Goal: Find specific page/section: Find specific page/section

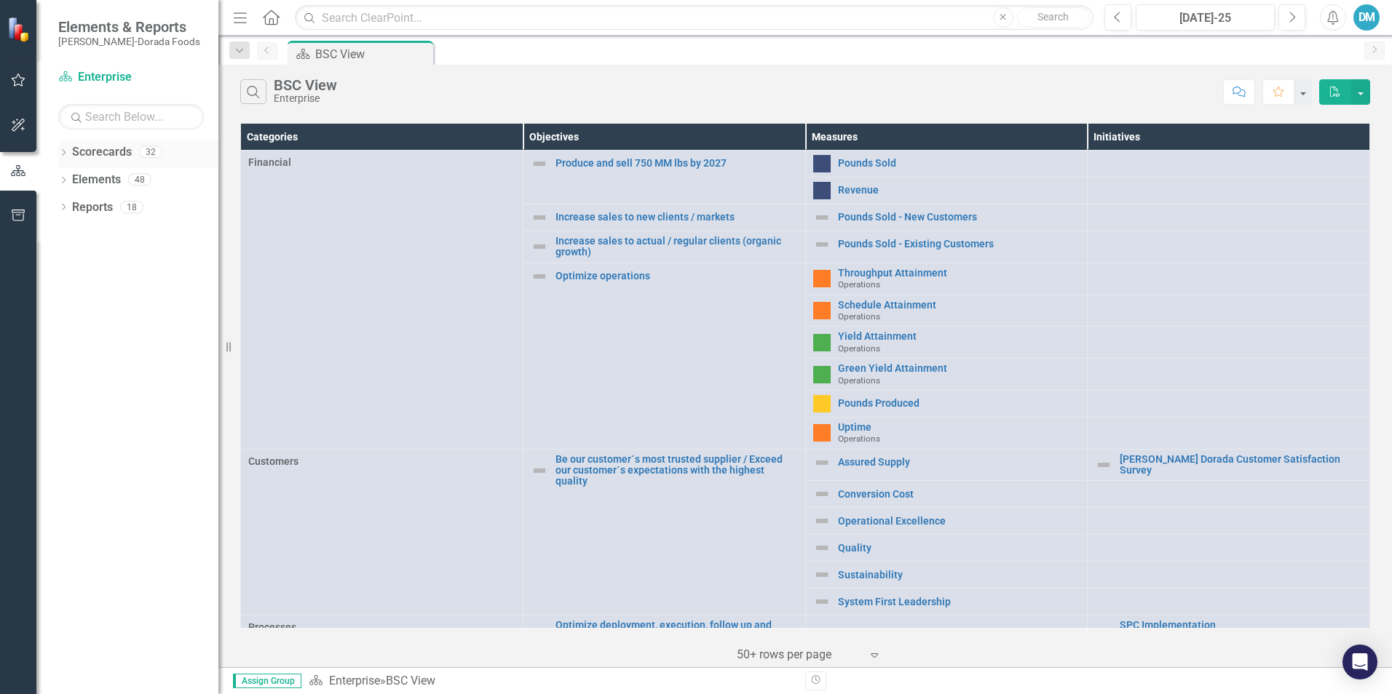
click at [99, 154] on link "Scorecards" at bounding box center [102, 152] width 60 height 17
click at [99, 179] on link "Elements" at bounding box center [96, 180] width 49 height 17
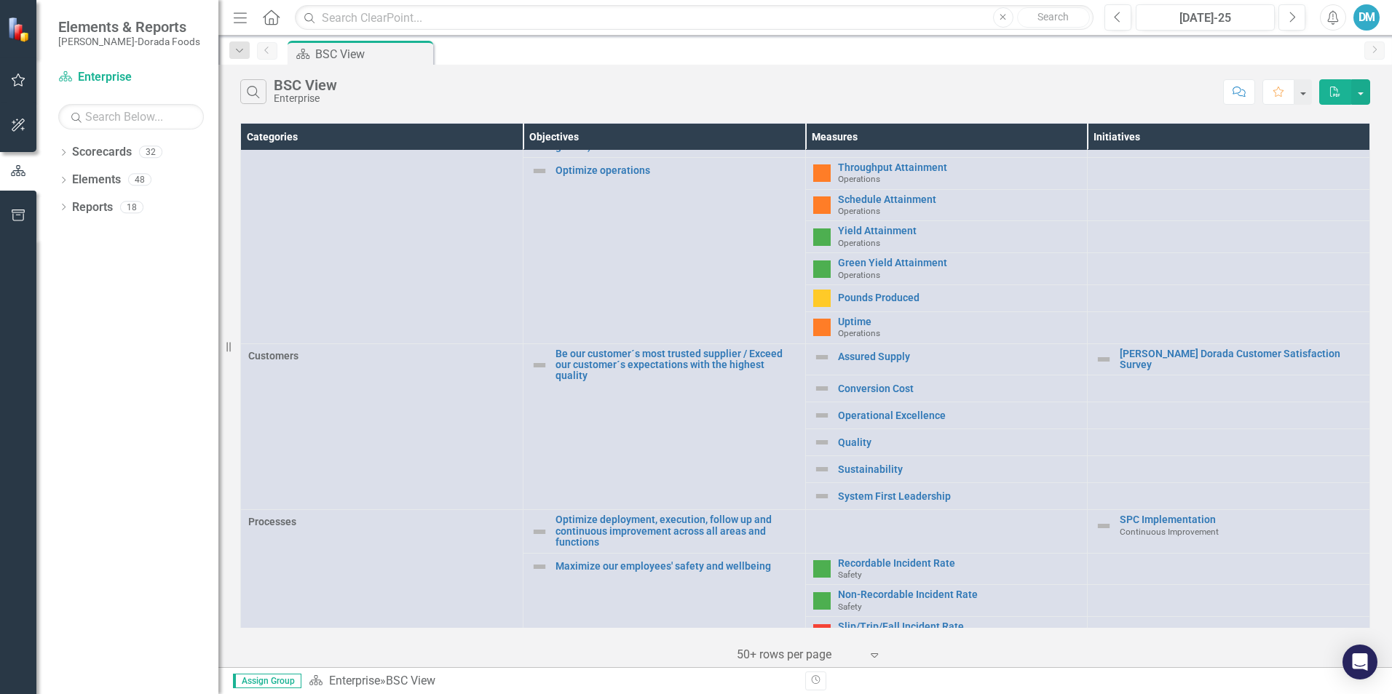
scroll to position [218, 0]
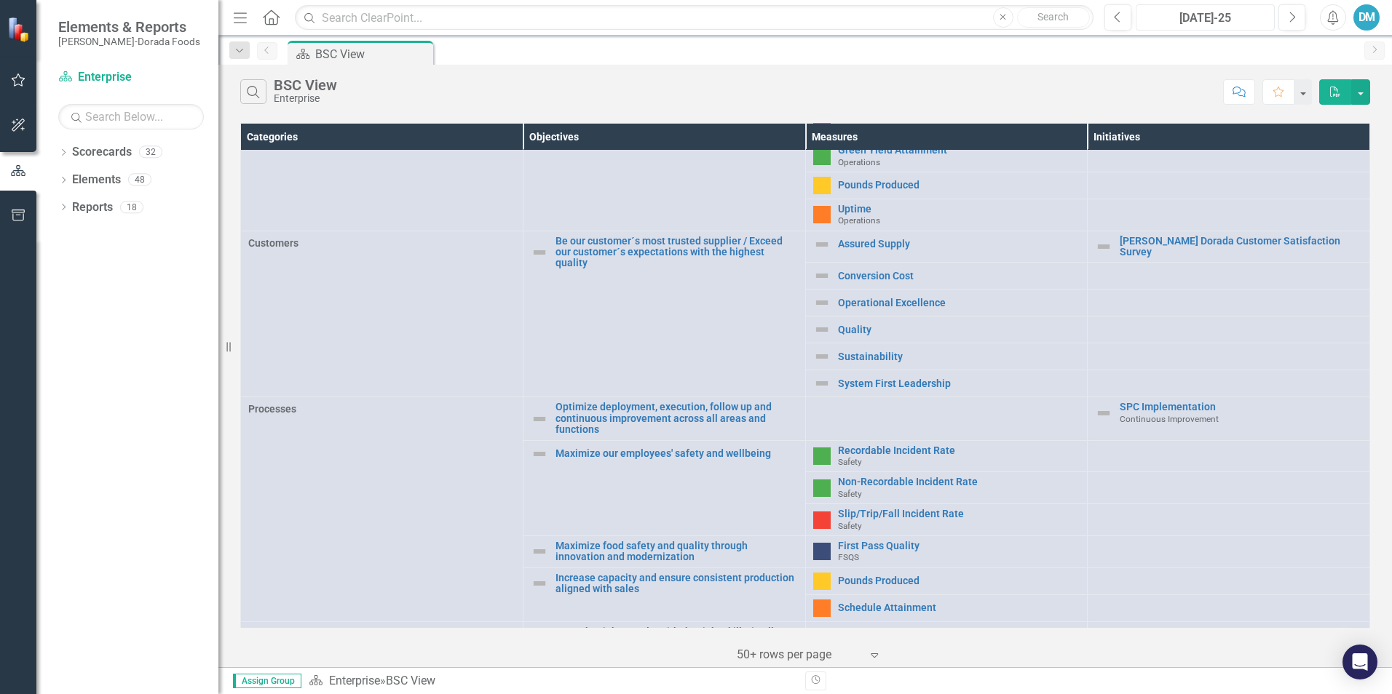
click at [1253, 19] on div "[DATE]-25" at bounding box center [1205, 17] width 129 height 17
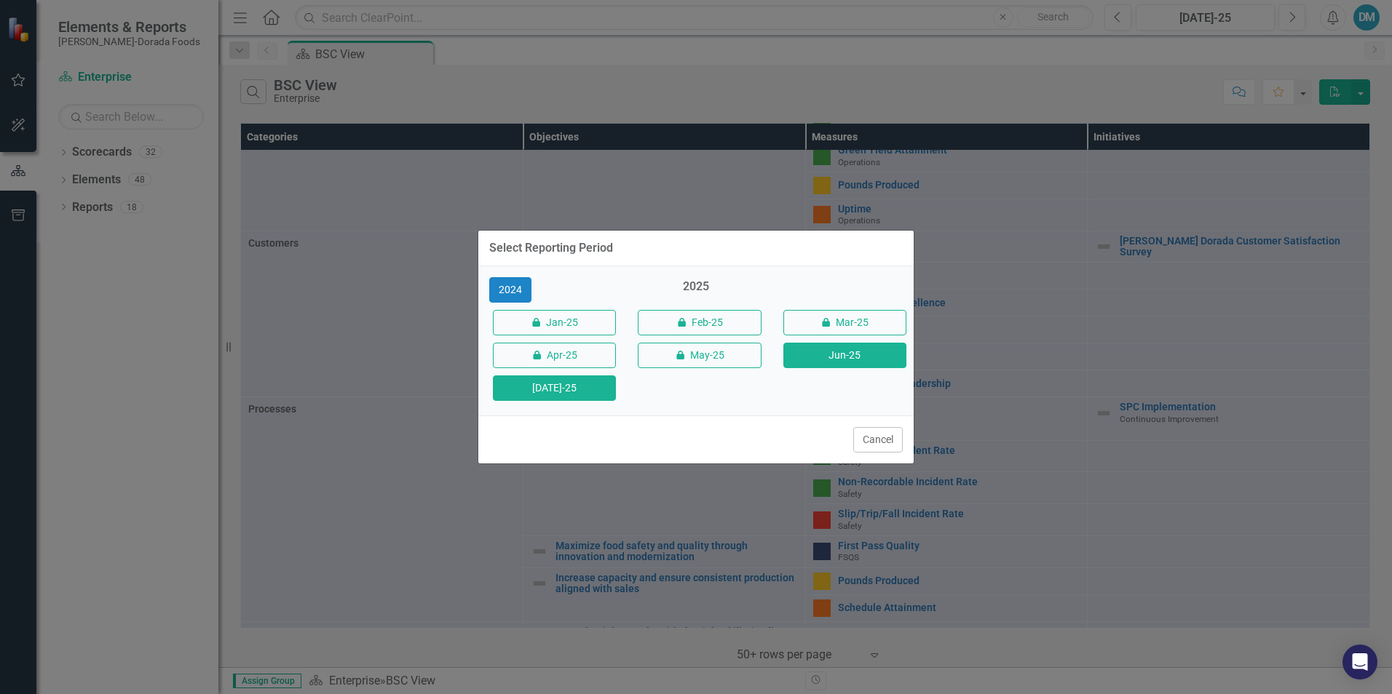
click at [820, 355] on button "Jun-25" at bounding box center [844, 355] width 123 height 25
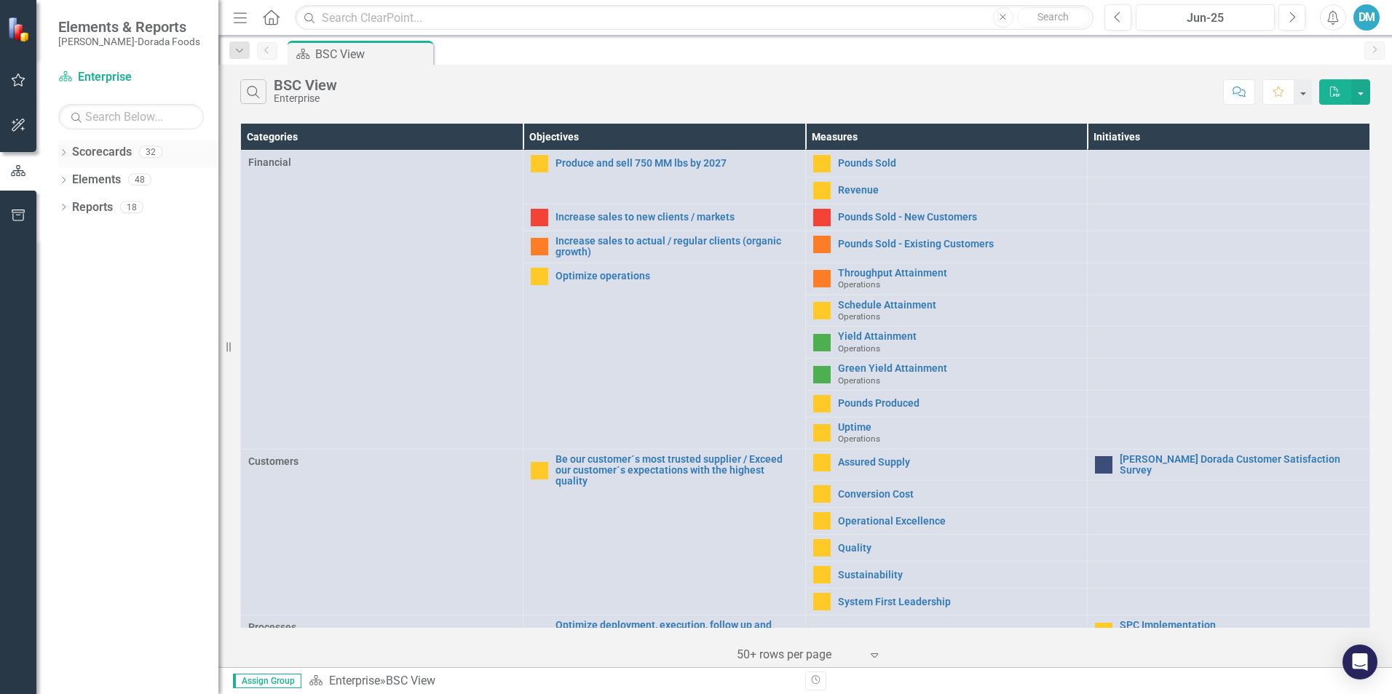
click at [100, 159] on link "Scorecards" at bounding box center [102, 152] width 60 height 17
click at [77, 174] on link "Elements" at bounding box center [96, 180] width 49 height 17
click at [85, 200] on link "Reports" at bounding box center [92, 207] width 41 height 17
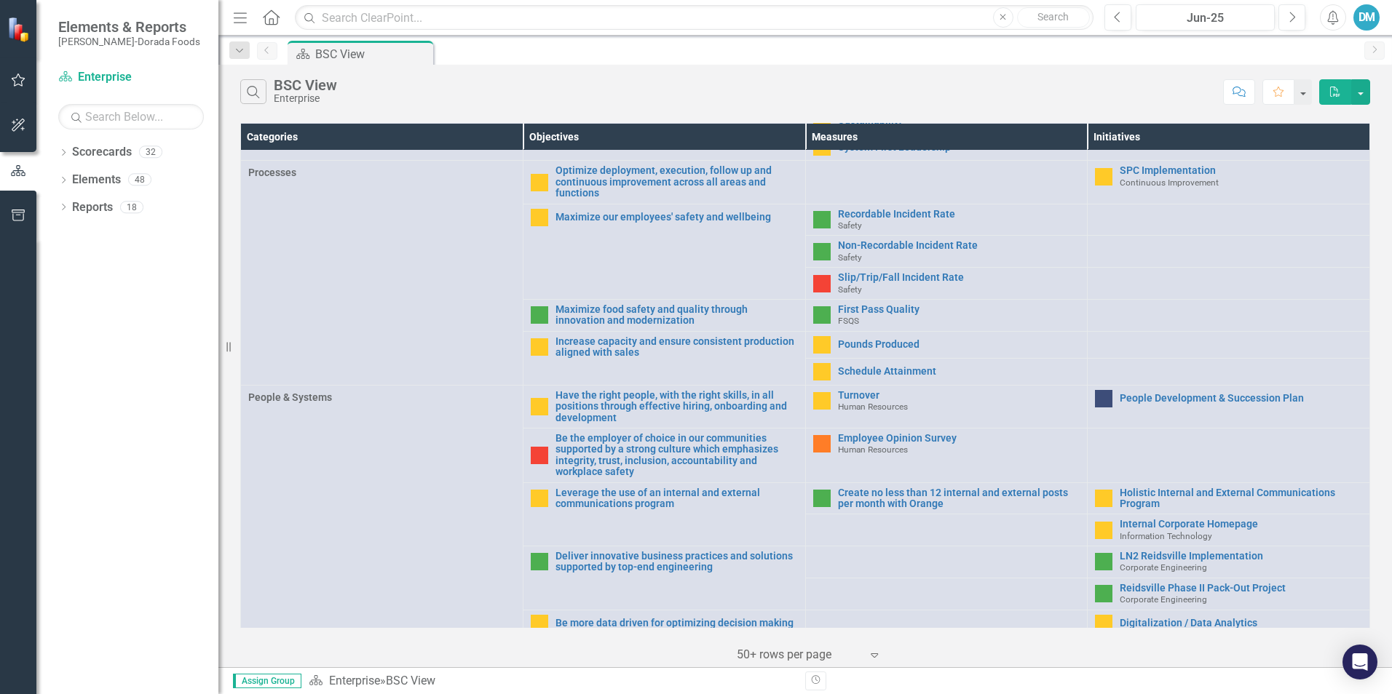
scroll to position [459, 0]
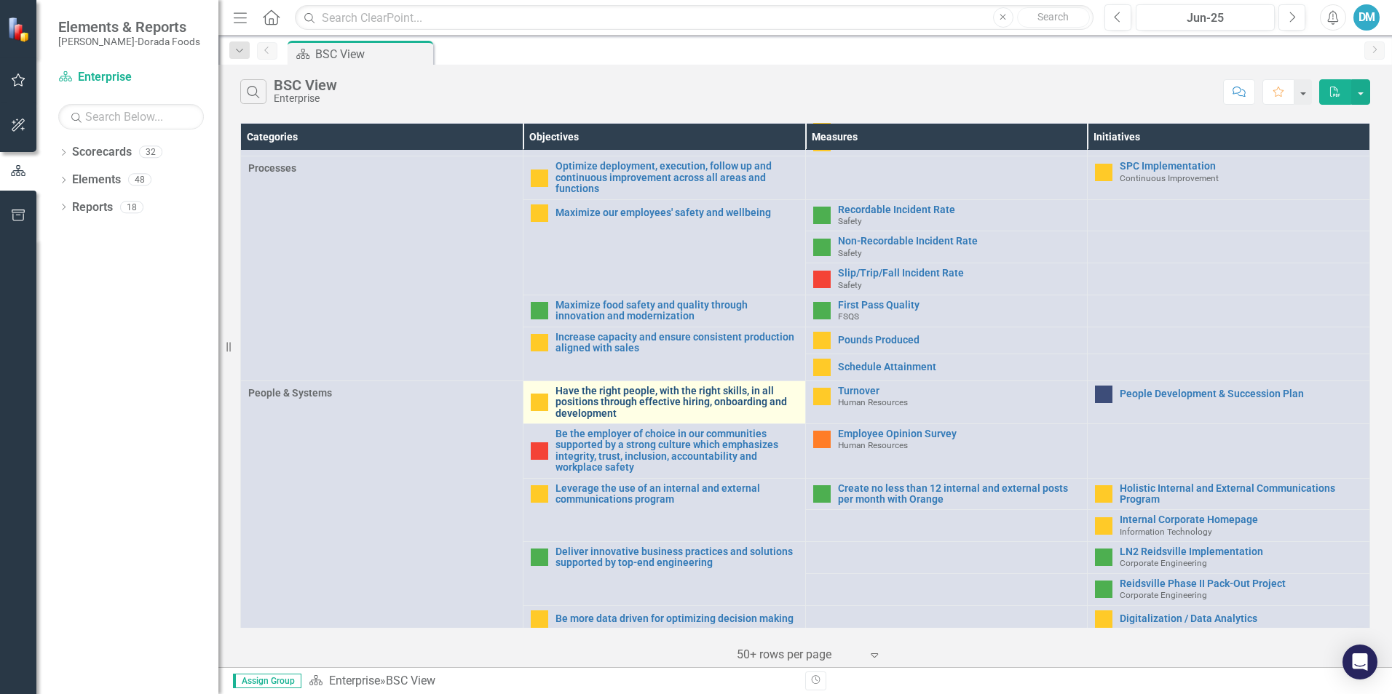
click at [679, 399] on link "Have the right people, with the right skills, in all positions through effectiv…" at bounding box center [676, 402] width 242 height 33
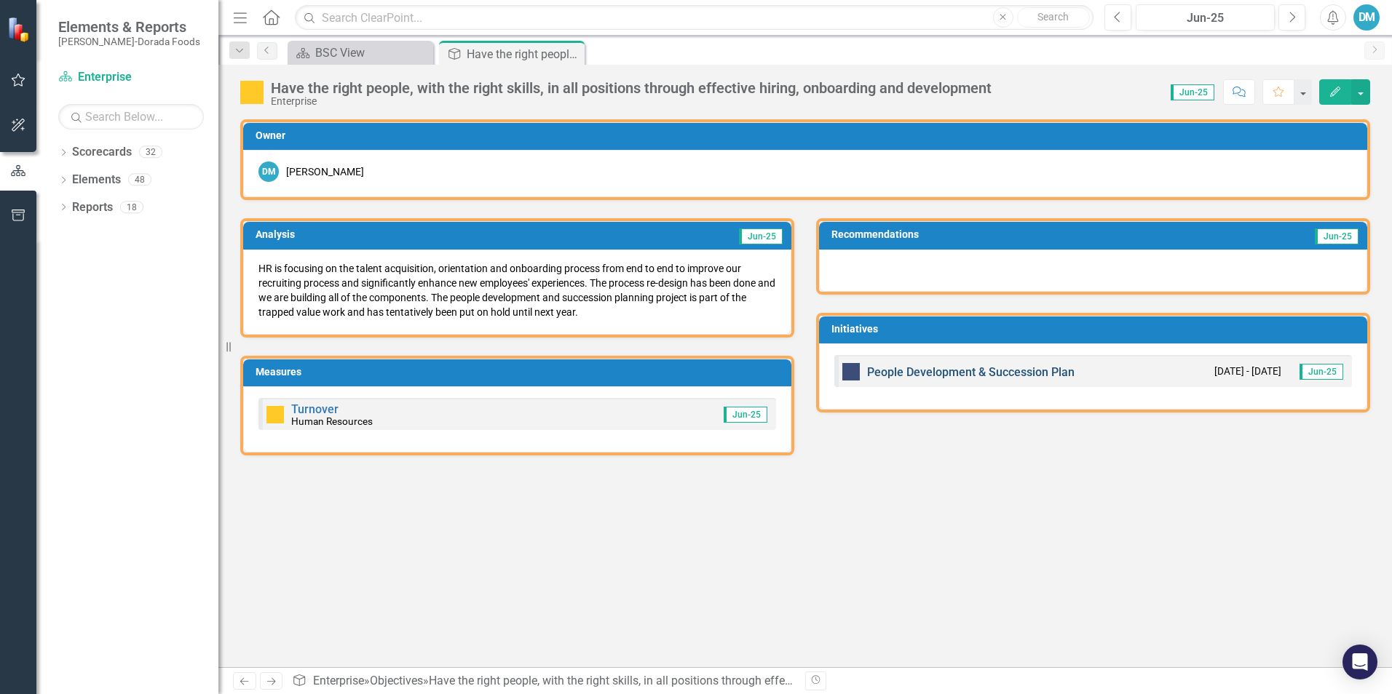
click at [922, 368] on link "People Development & Succession Plan" at bounding box center [970, 372] width 207 height 14
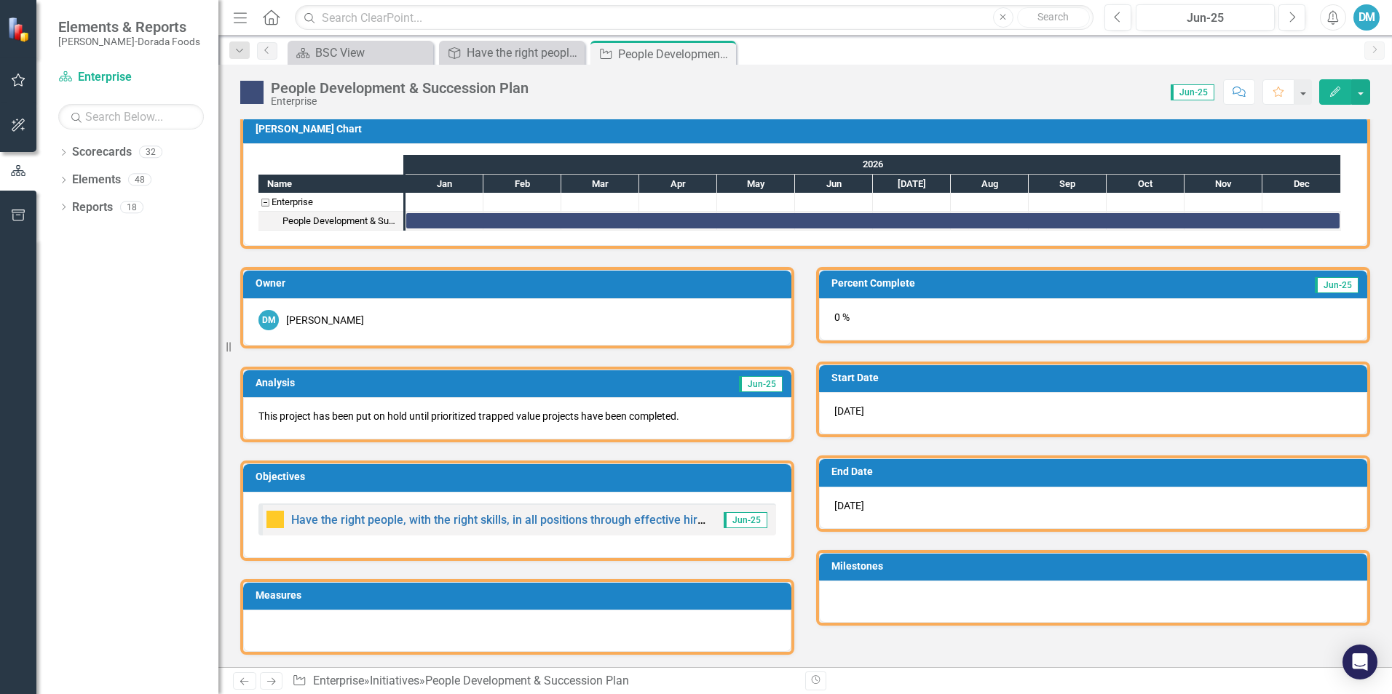
scroll to position [9, 0]
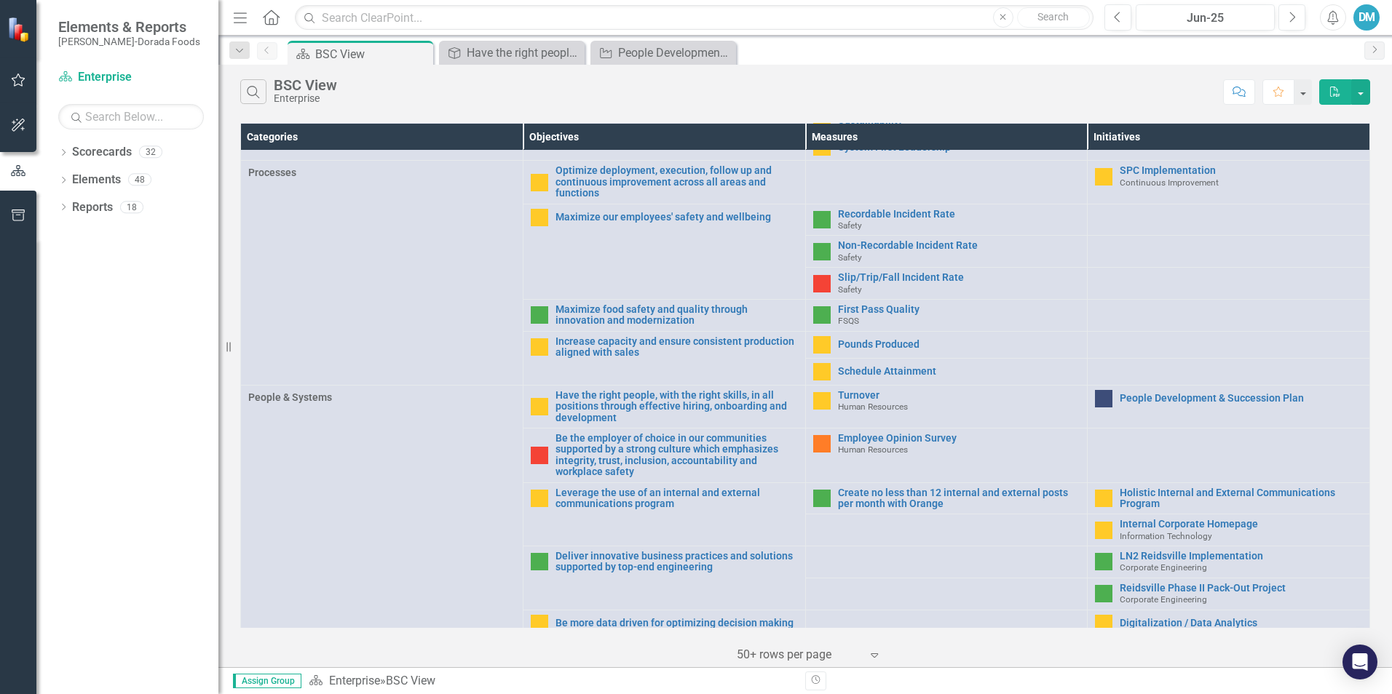
scroll to position [459, 0]
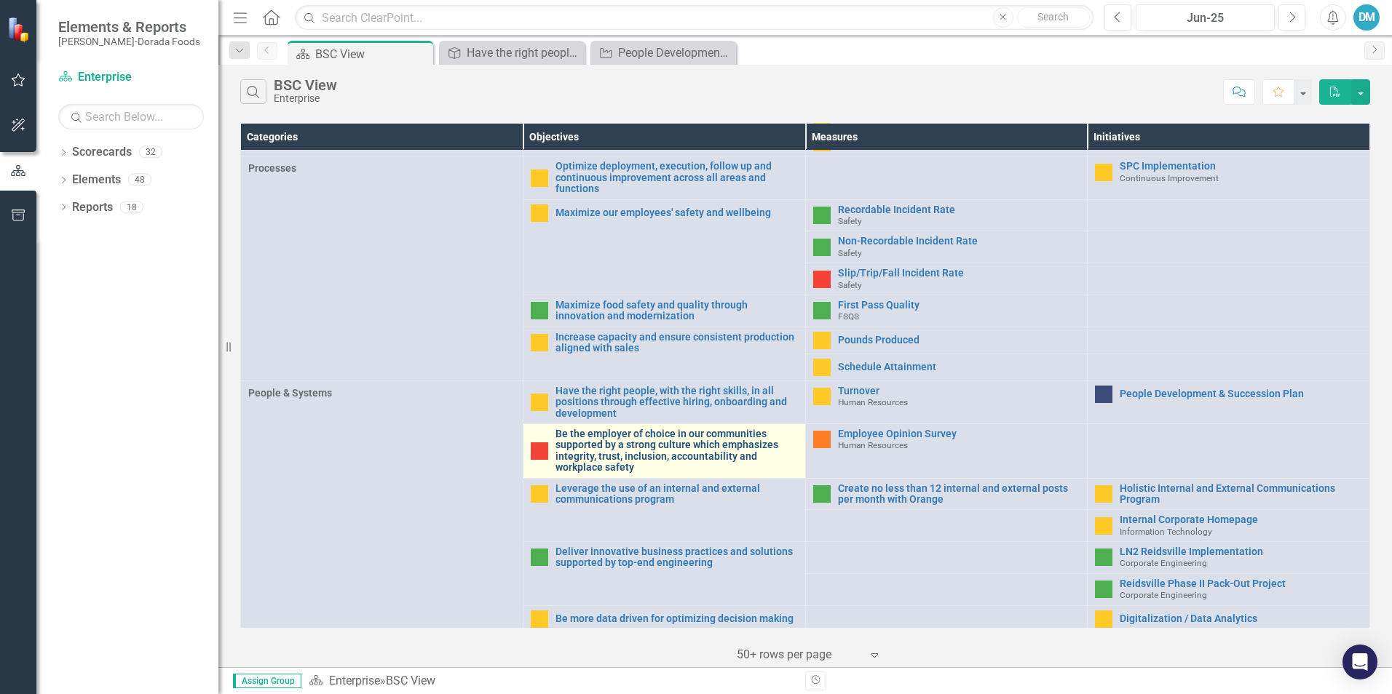
click at [626, 452] on link "Be the employer of choice in our communities supported by a strong culture whic…" at bounding box center [676, 451] width 242 height 45
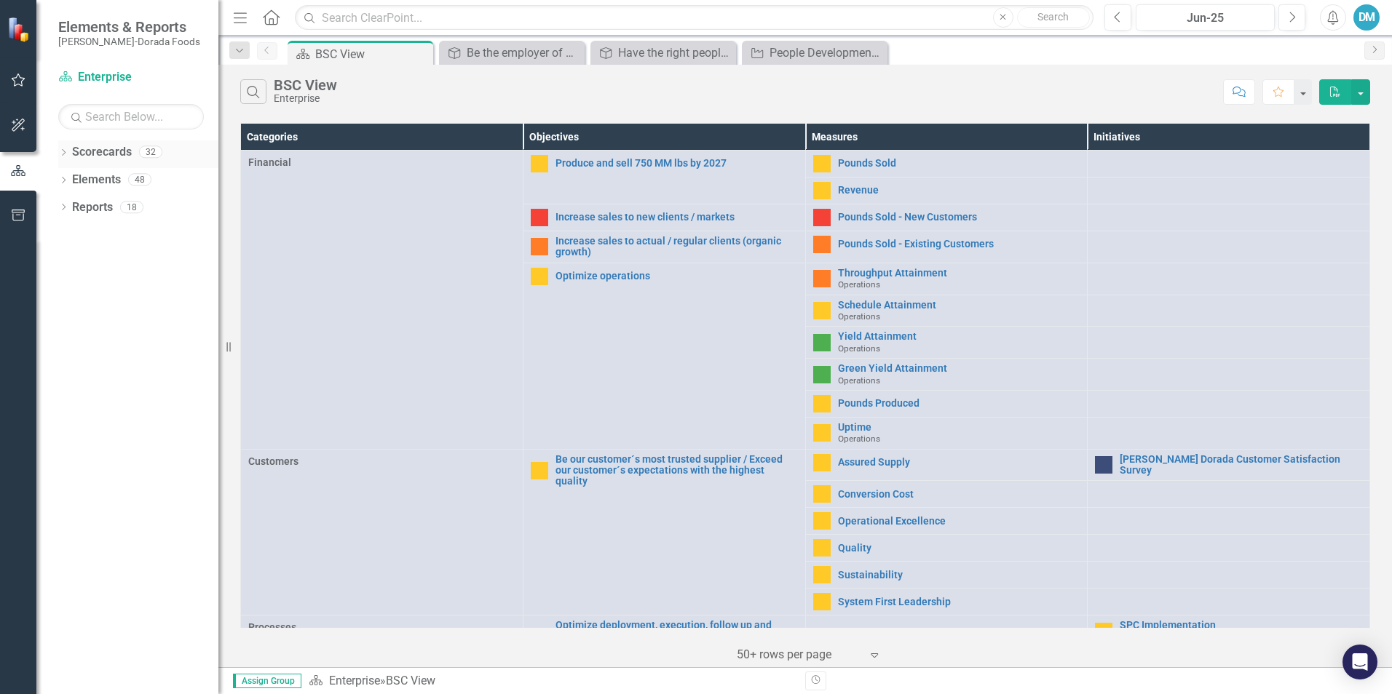
click at [64, 151] on icon "Dropdown" at bounding box center [63, 154] width 10 height 8
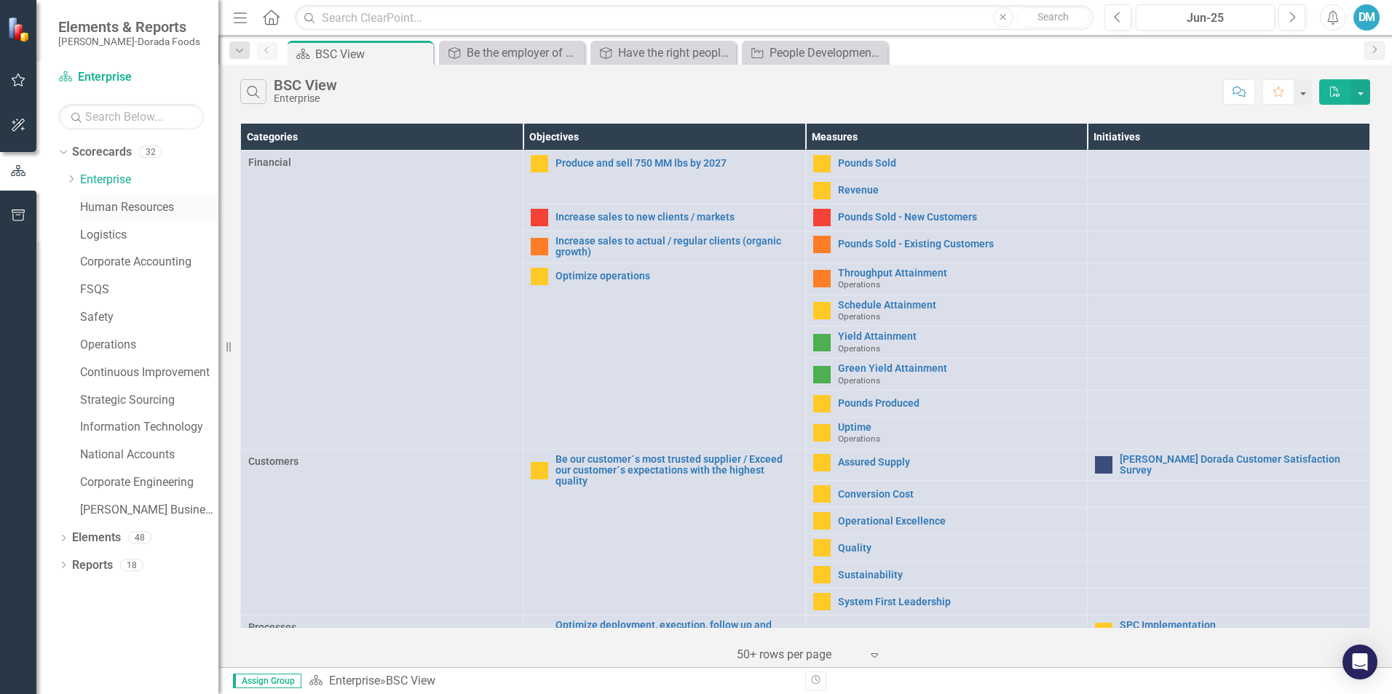
click at [116, 207] on link "Human Resources" at bounding box center [149, 207] width 138 height 17
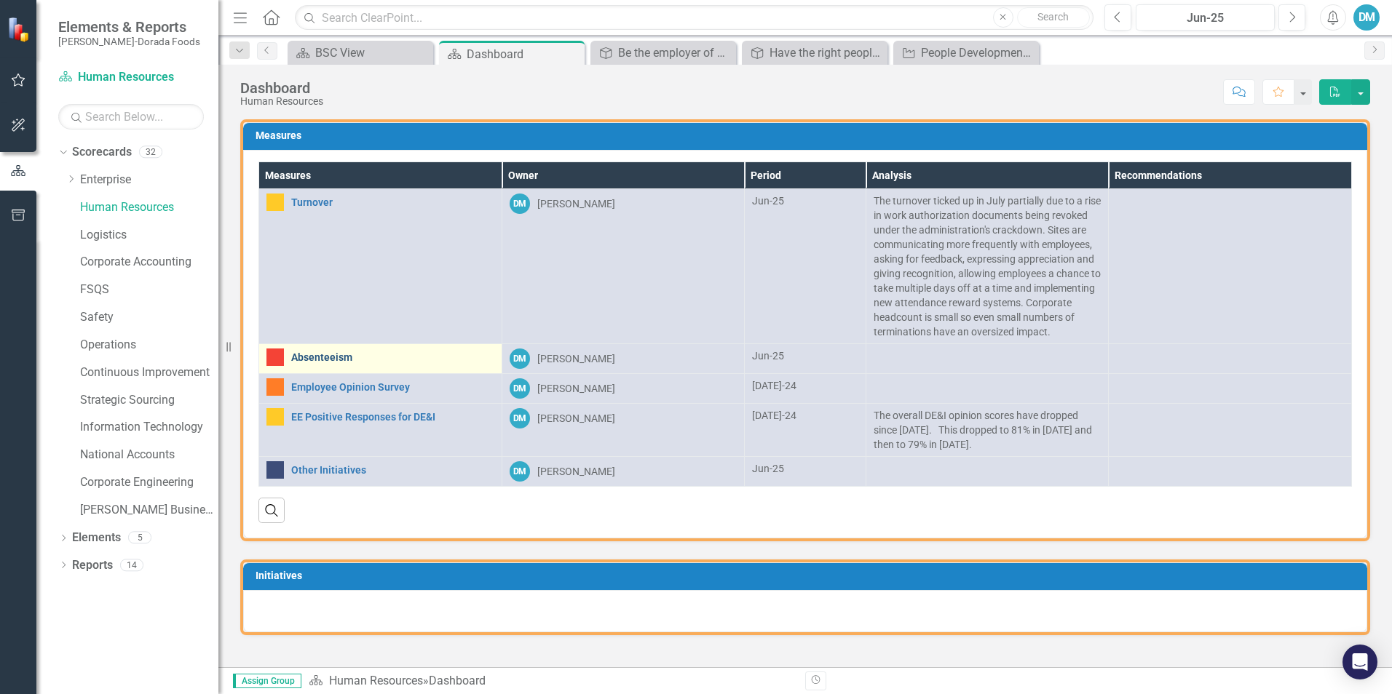
click at [322, 363] on link "Absenteeism" at bounding box center [392, 357] width 203 height 11
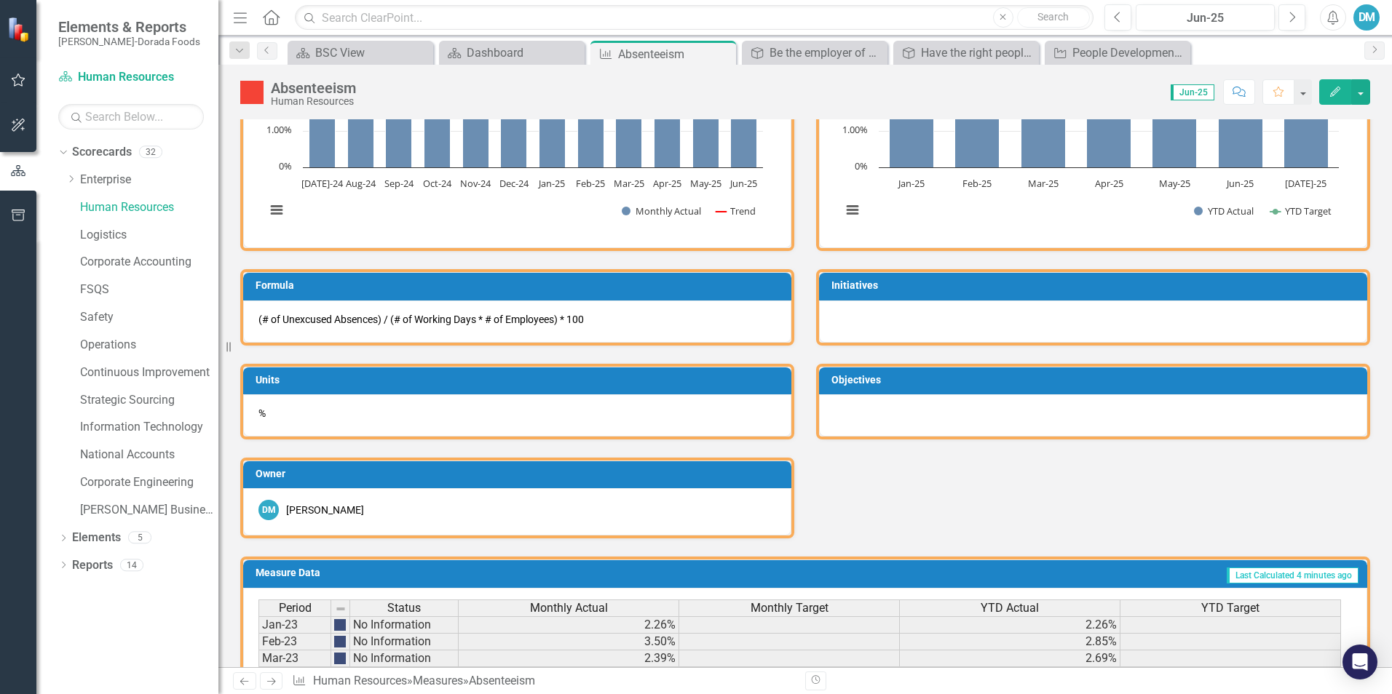
scroll to position [375, 0]
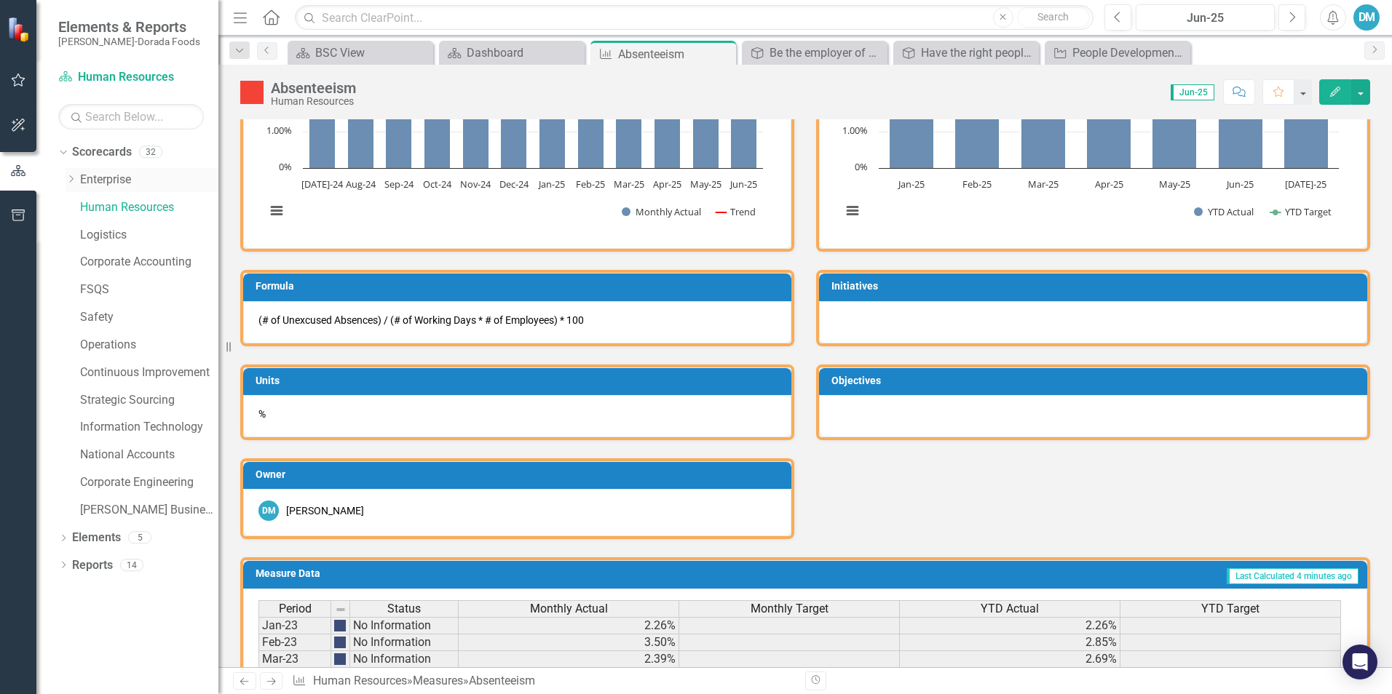
click at [119, 178] on link "Enterprise" at bounding box center [149, 180] width 138 height 17
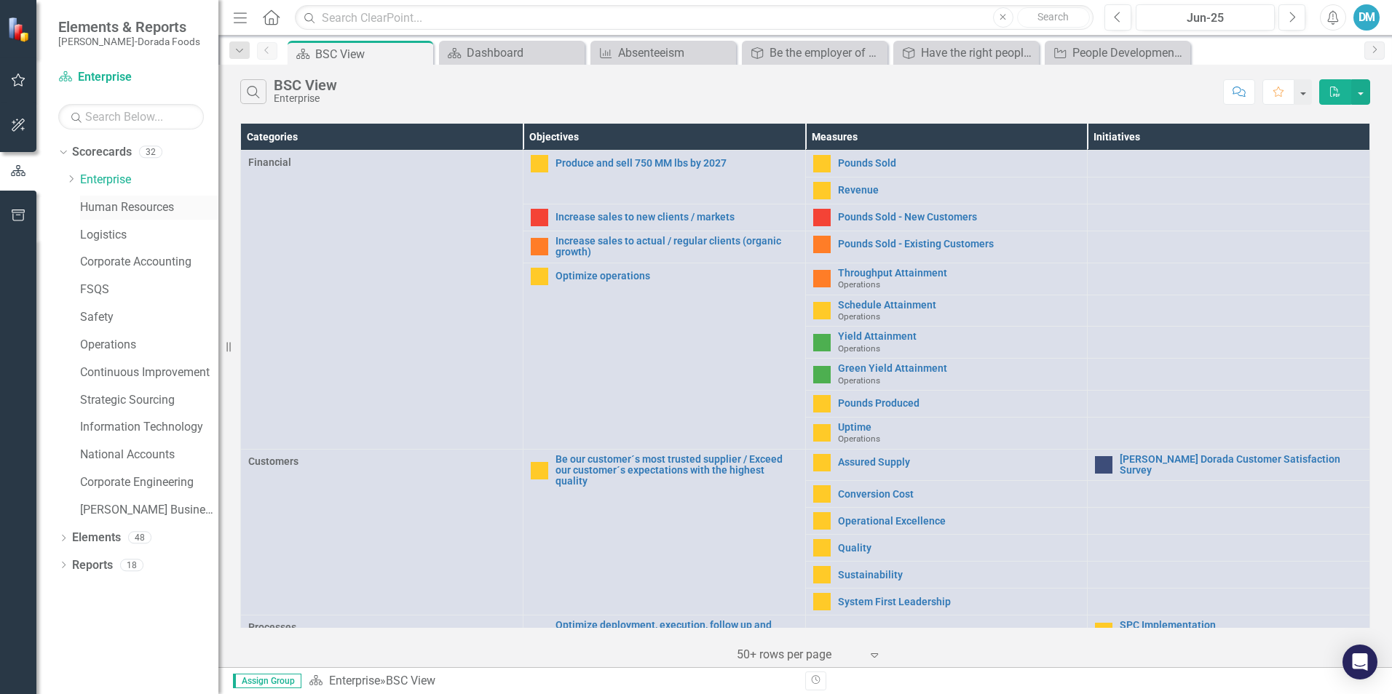
click at [118, 199] on link "Human Resources" at bounding box center [149, 207] width 138 height 17
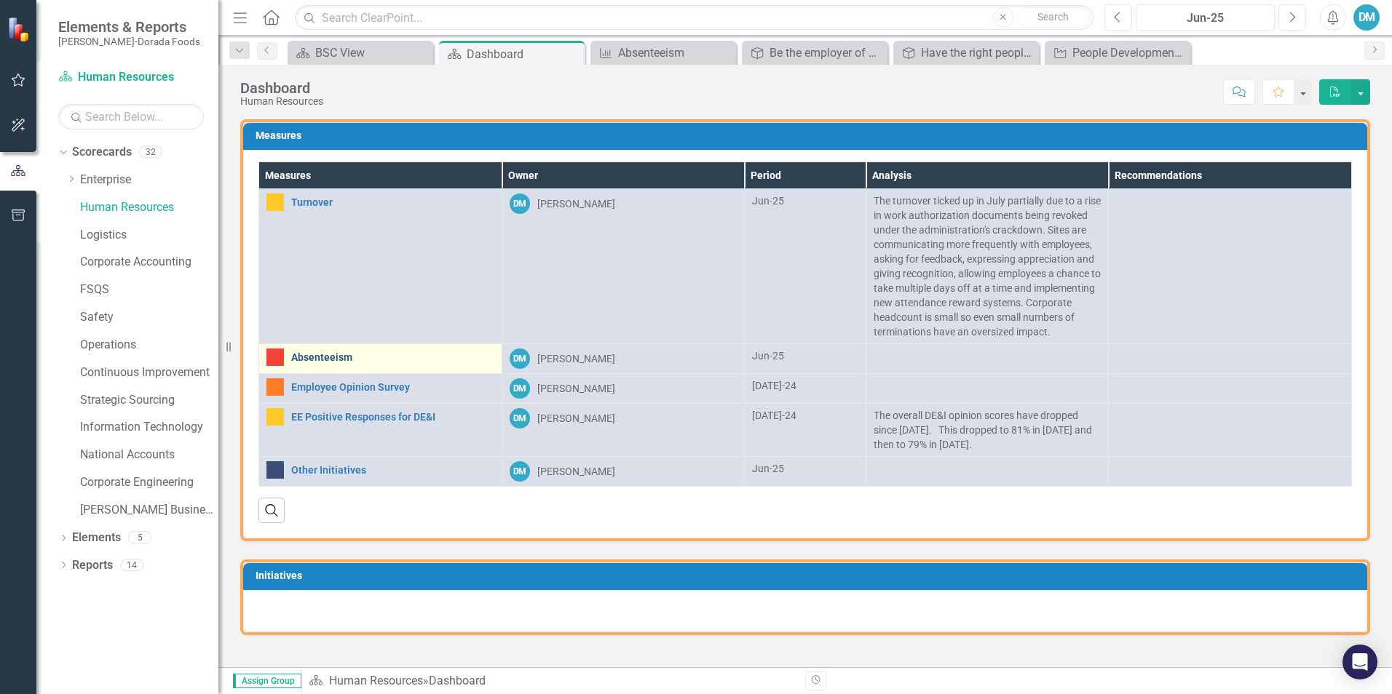
click at [325, 363] on link "Absenteeism" at bounding box center [392, 357] width 203 height 11
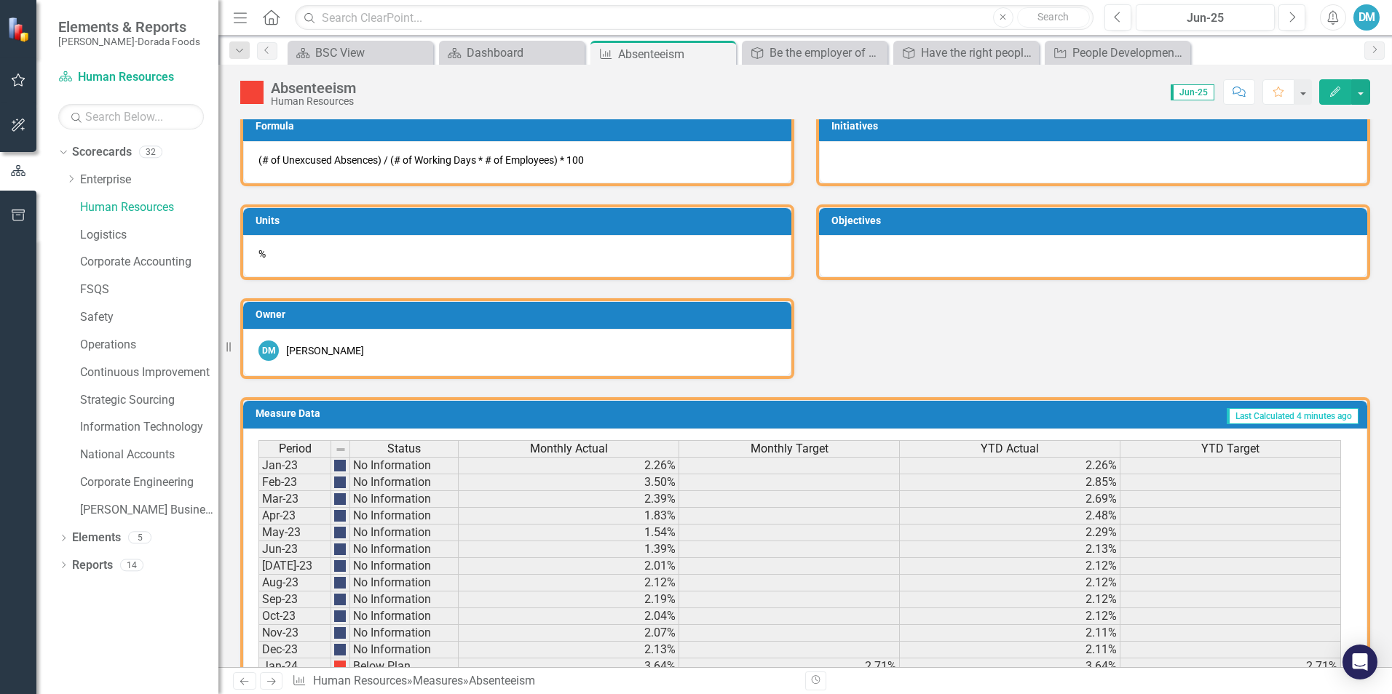
scroll to position [510, 0]
